Goal: Task Accomplishment & Management: Manage account settings

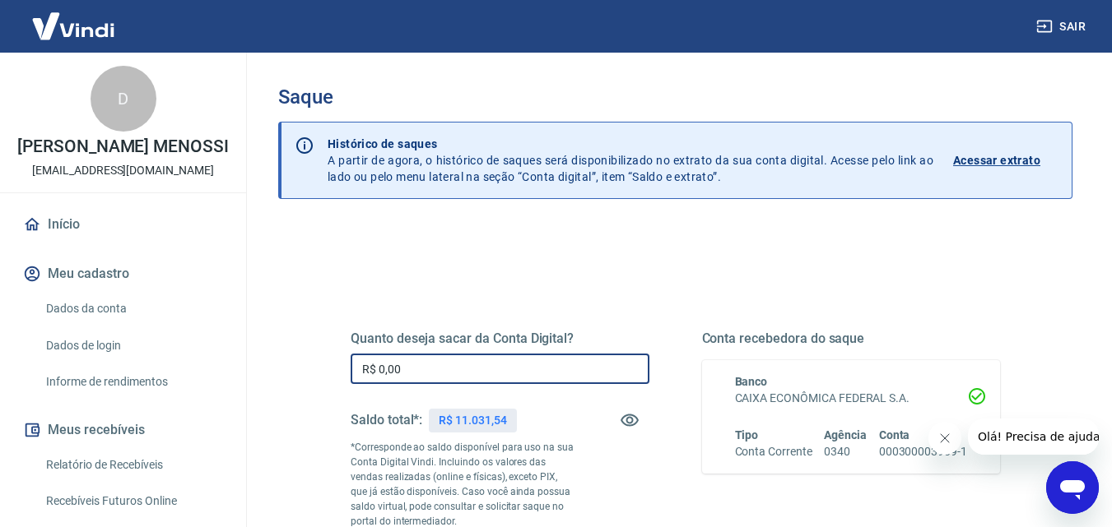
click at [602, 370] on input "R$ 0,00" at bounding box center [500, 369] width 299 height 30
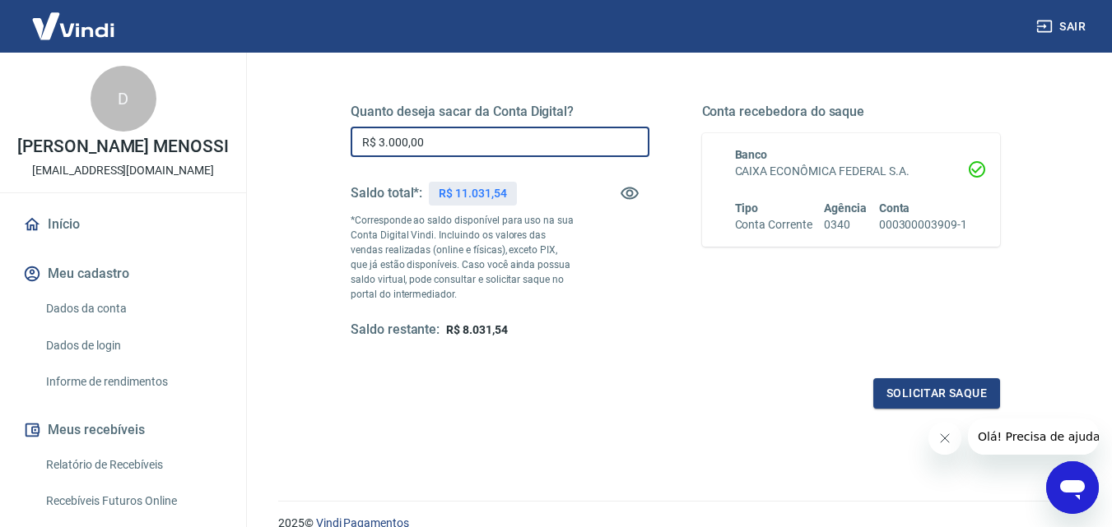
scroll to position [301, 0]
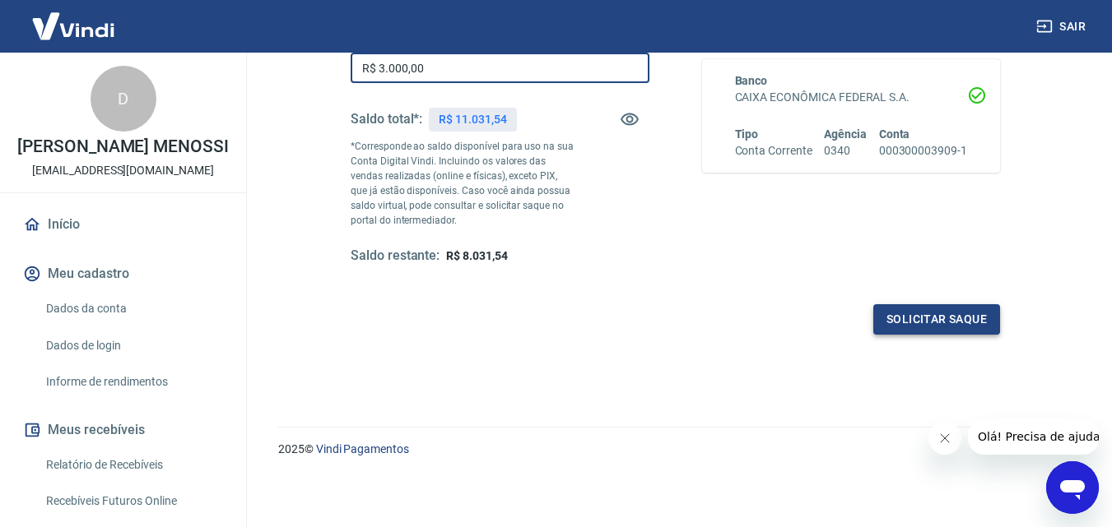
type input "R$ 3.000,00"
click at [937, 325] on button "Solicitar saque" at bounding box center [936, 319] width 127 height 30
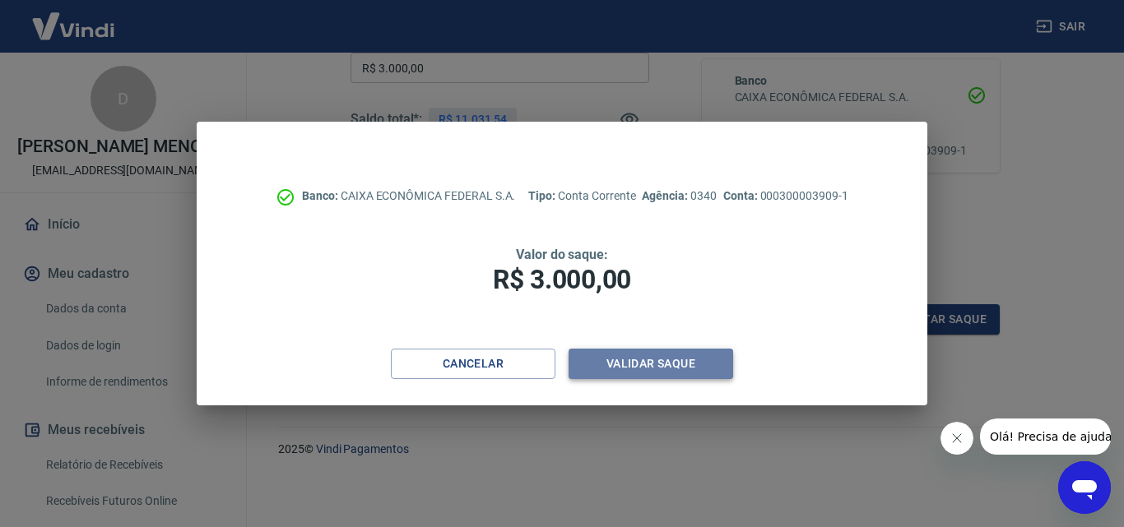
click at [707, 364] on button "Validar saque" at bounding box center [651, 364] width 165 height 30
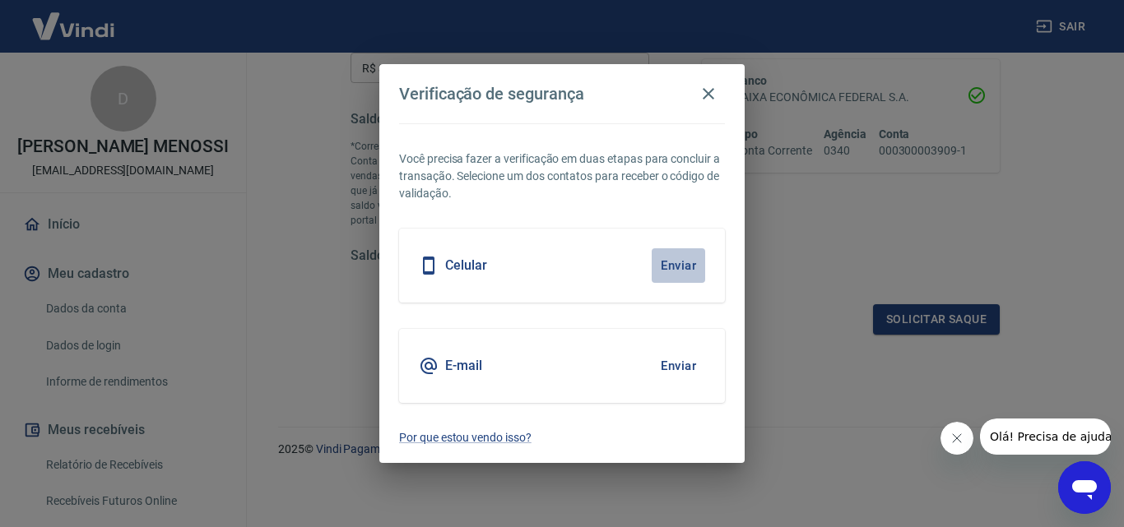
click at [690, 265] on button "Enviar" at bounding box center [678, 265] width 53 height 35
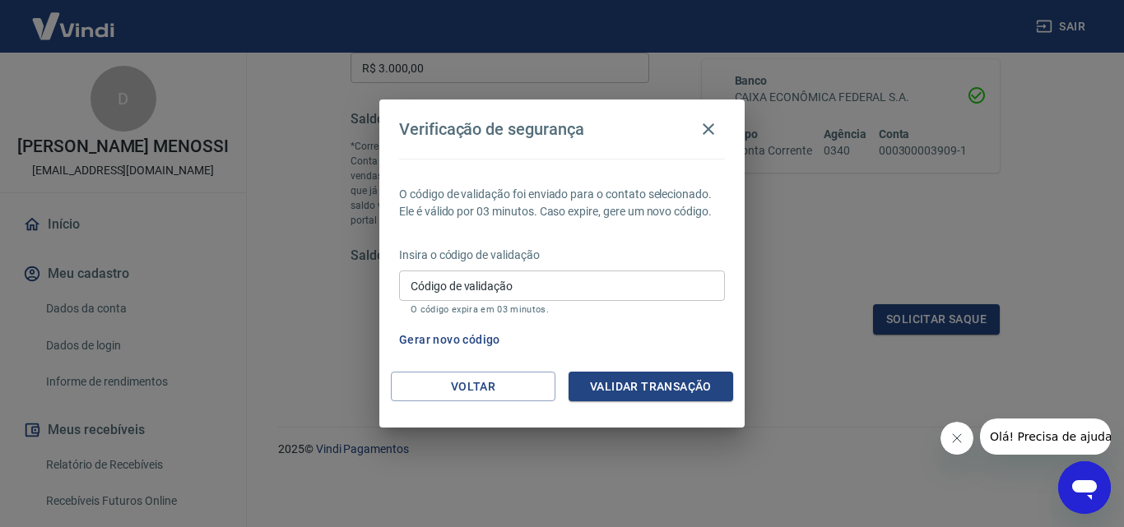
click at [460, 342] on button "Gerar novo código" at bounding box center [449, 340] width 114 height 30
click at [474, 341] on button "Gerar novo código" at bounding box center [449, 340] width 114 height 30
click at [717, 388] on button "Validar transação" at bounding box center [651, 387] width 165 height 30
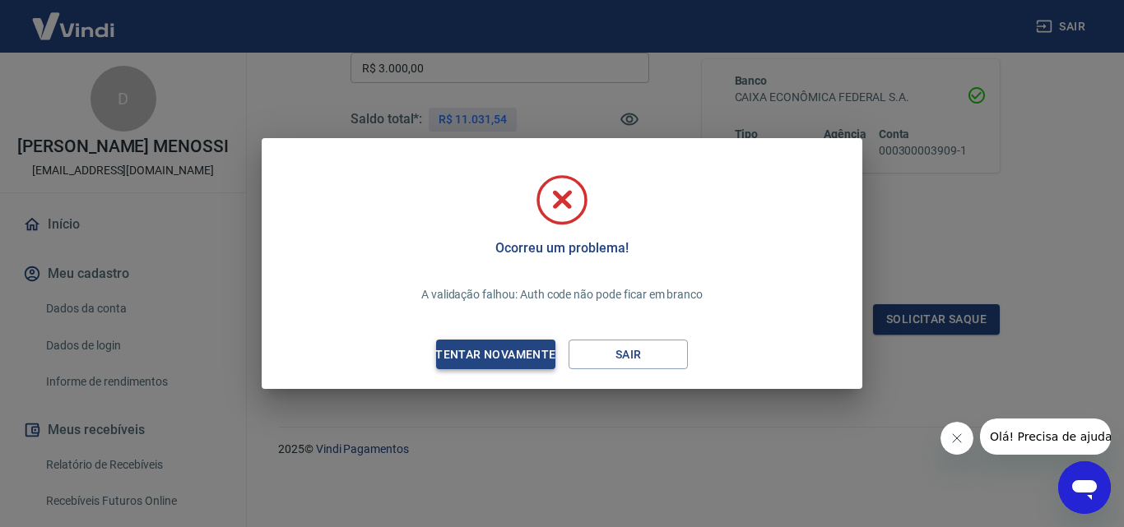
click at [491, 341] on button "Tentar novamente" at bounding box center [495, 355] width 119 height 30
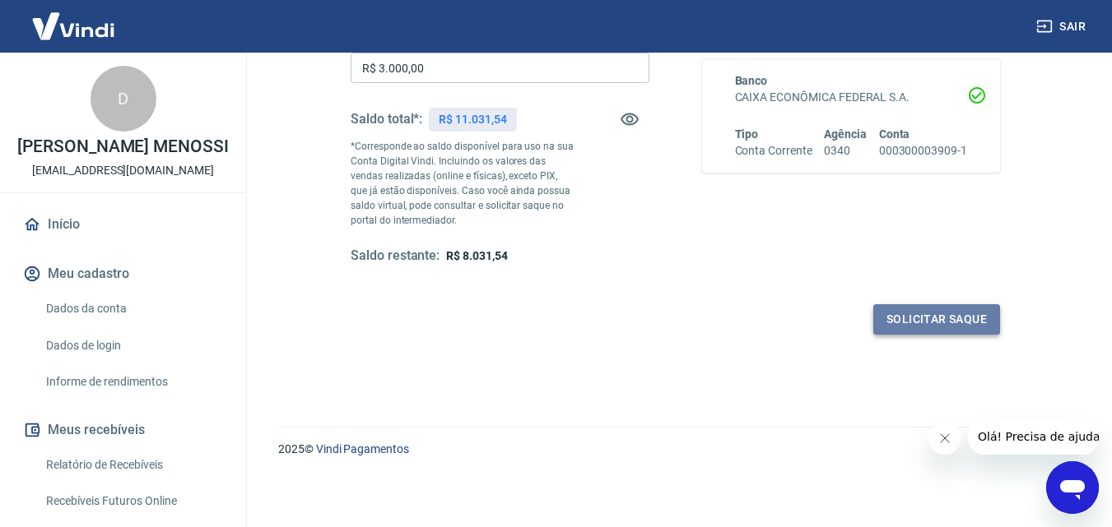
click at [899, 311] on button "Solicitar saque" at bounding box center [936, 319] width 127 height 30
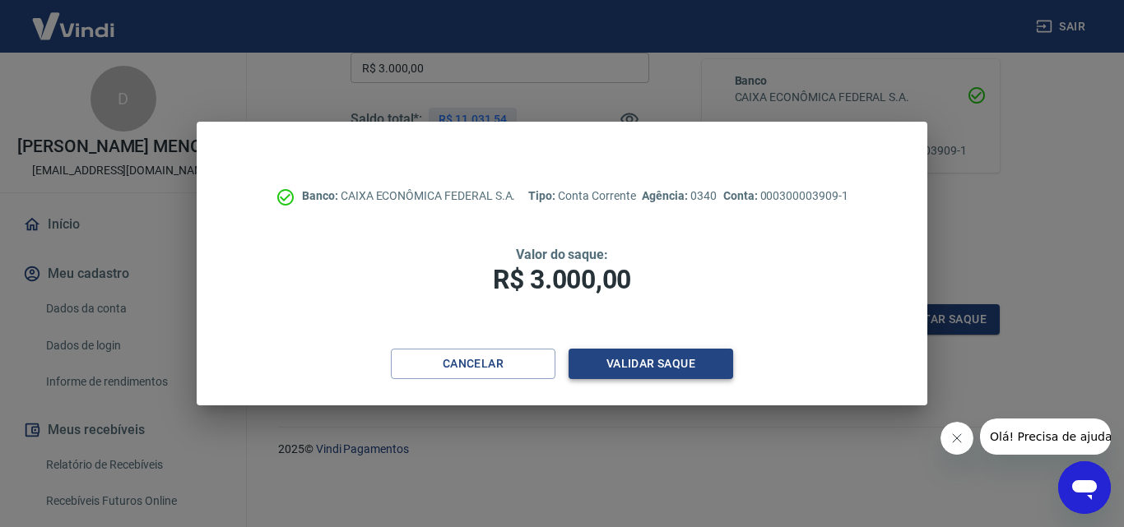
click at [634, 353] on button "Validar saque" at bounding box center [651, 364] width 165 height 30
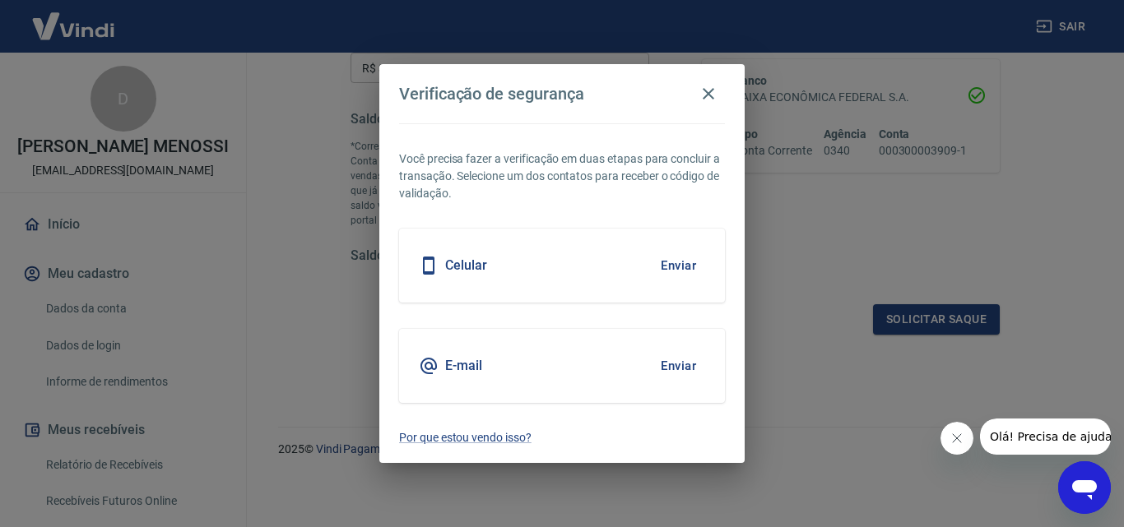
click at [683, 251] on button "Enviar" at bounding box center [678, 265] width 53 height 35
click at [682, 265] on button "Enviar" at bounding box center [678, 265] width 53 height 35
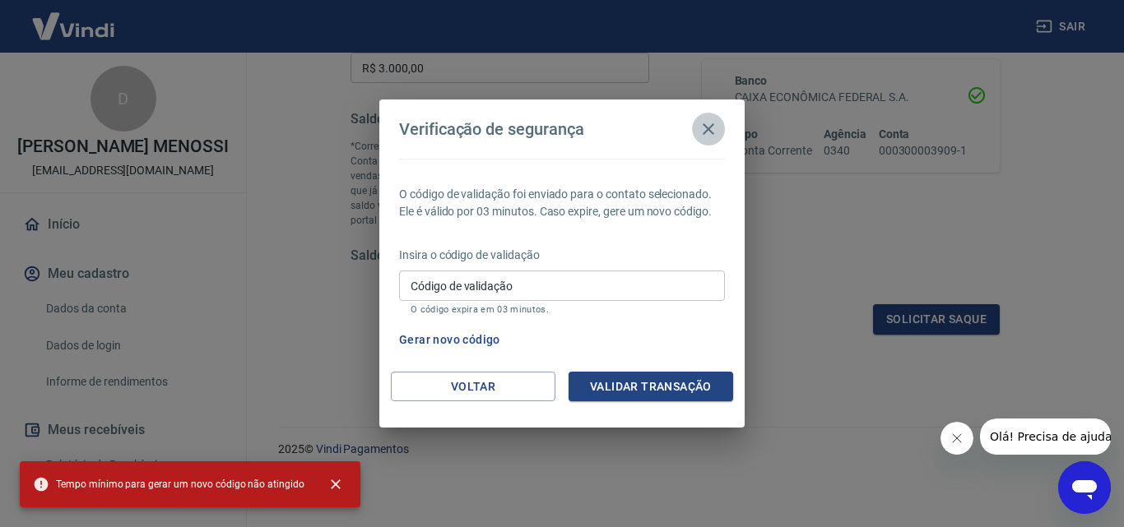
click at [717, 124] on icon "button" at bounding box center [709, 129] width 20 height 20
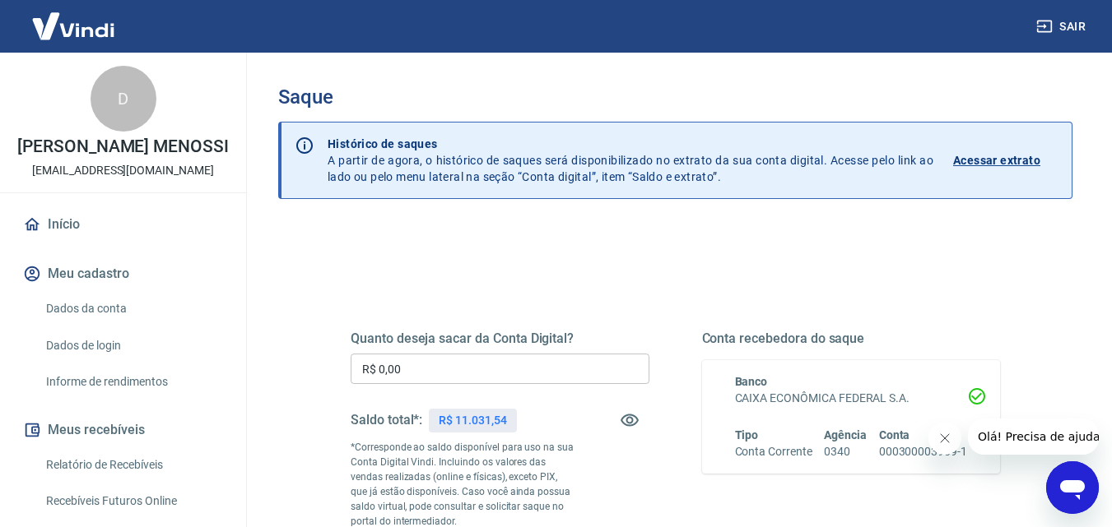
click at [460, 378] on input "R$ 0,00" at bounding box center [500, 369] width 299 height 30
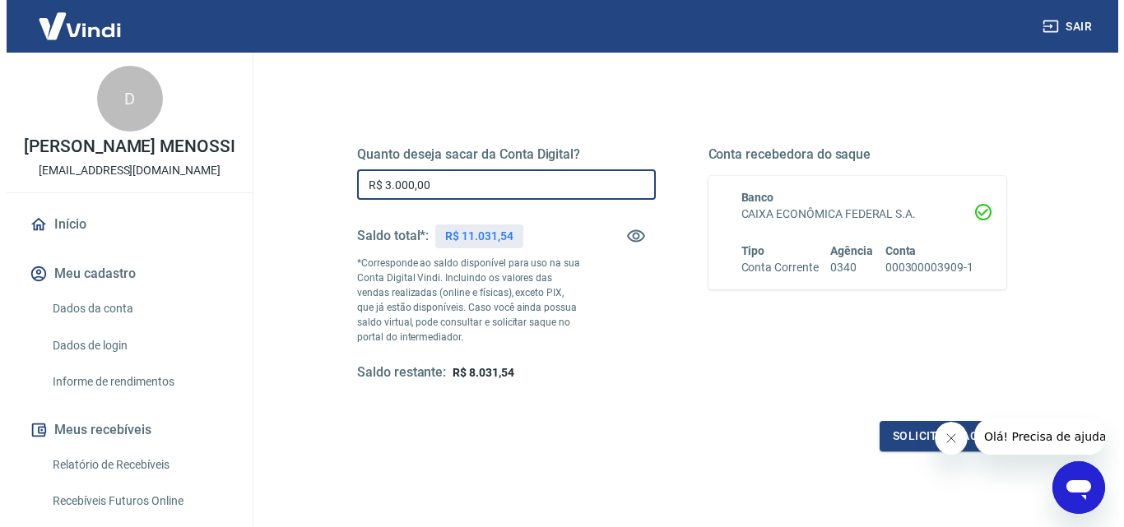
scroll to position [301, 0]
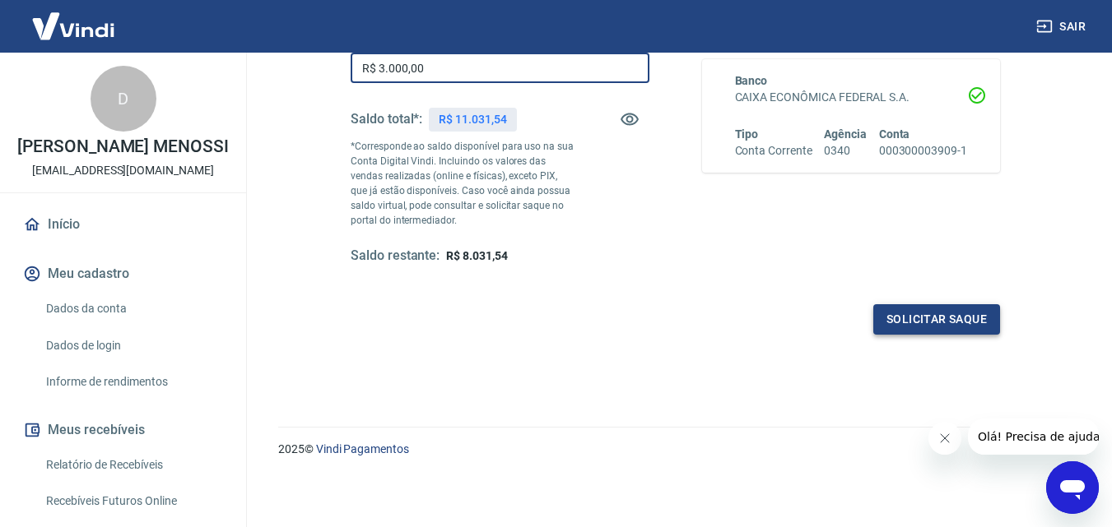
type input "R$ 3.000,00"
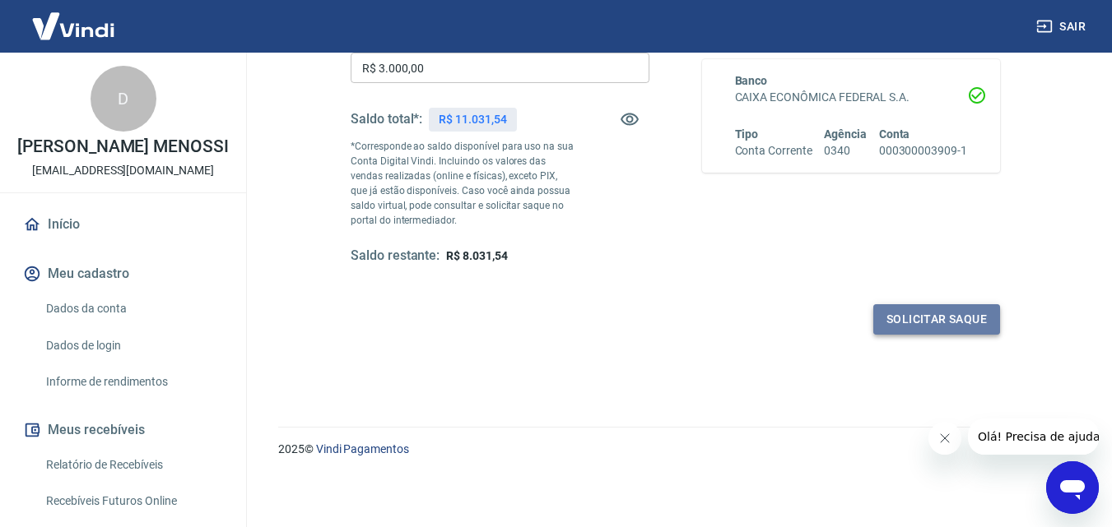
click at [928, 321] on button "Solicitar saque" at bounding box center [936, 319] width 127 height 30
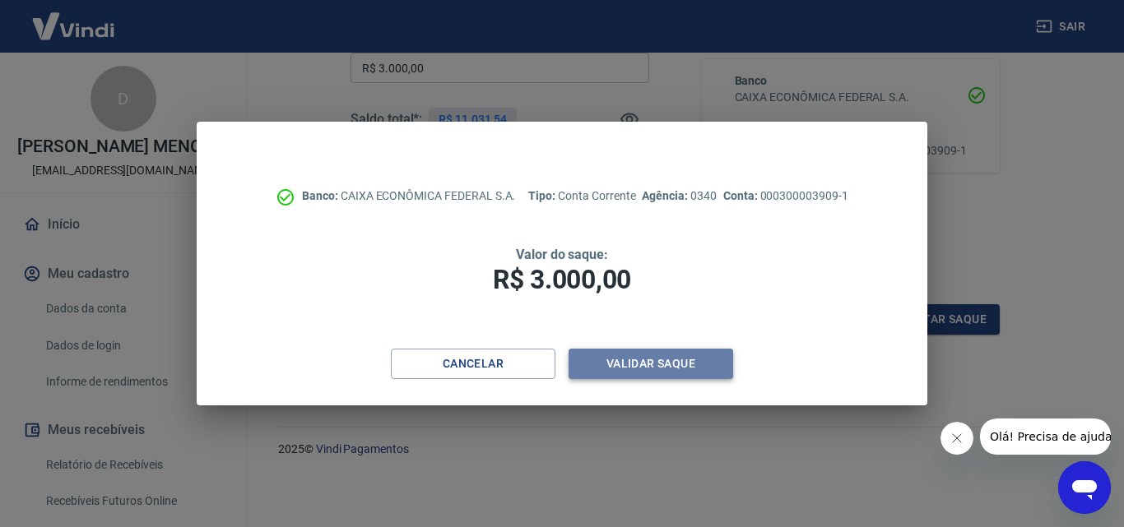
click at [702, 361] on button "Validar saque" at bounding box center [651, 364] width 165 height 30
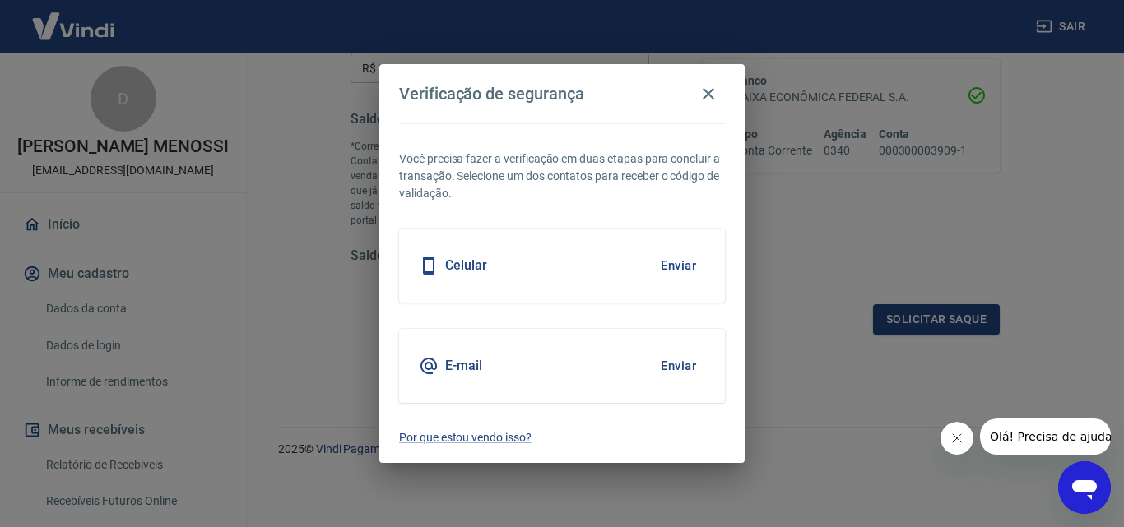
click at [678, 366] on button "Enviar" at bounding box center [678, 366] width 53 height 35
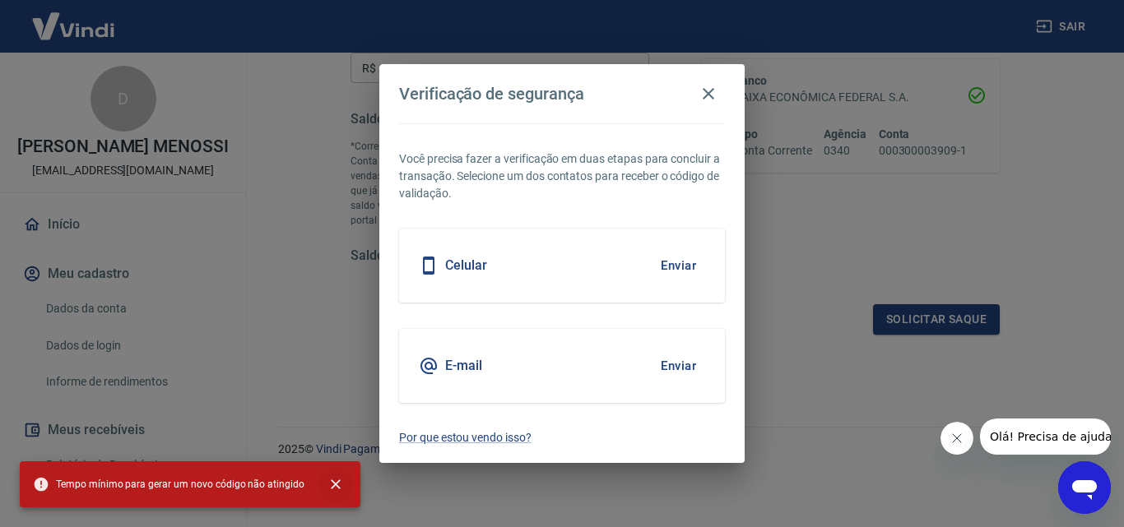
click at [332, 477] on icon "close" at bounding box center [335, 484] width 16 height 16
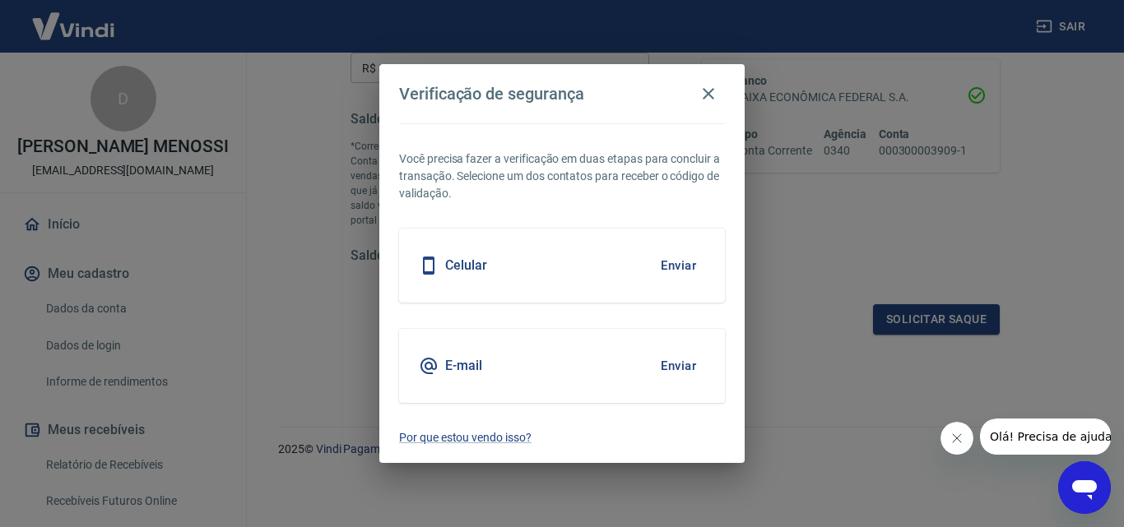
click at [677, 367] on button "Enviar" at bounding box center [678, 366] width 53 height 35
